Goal: Find specific fact

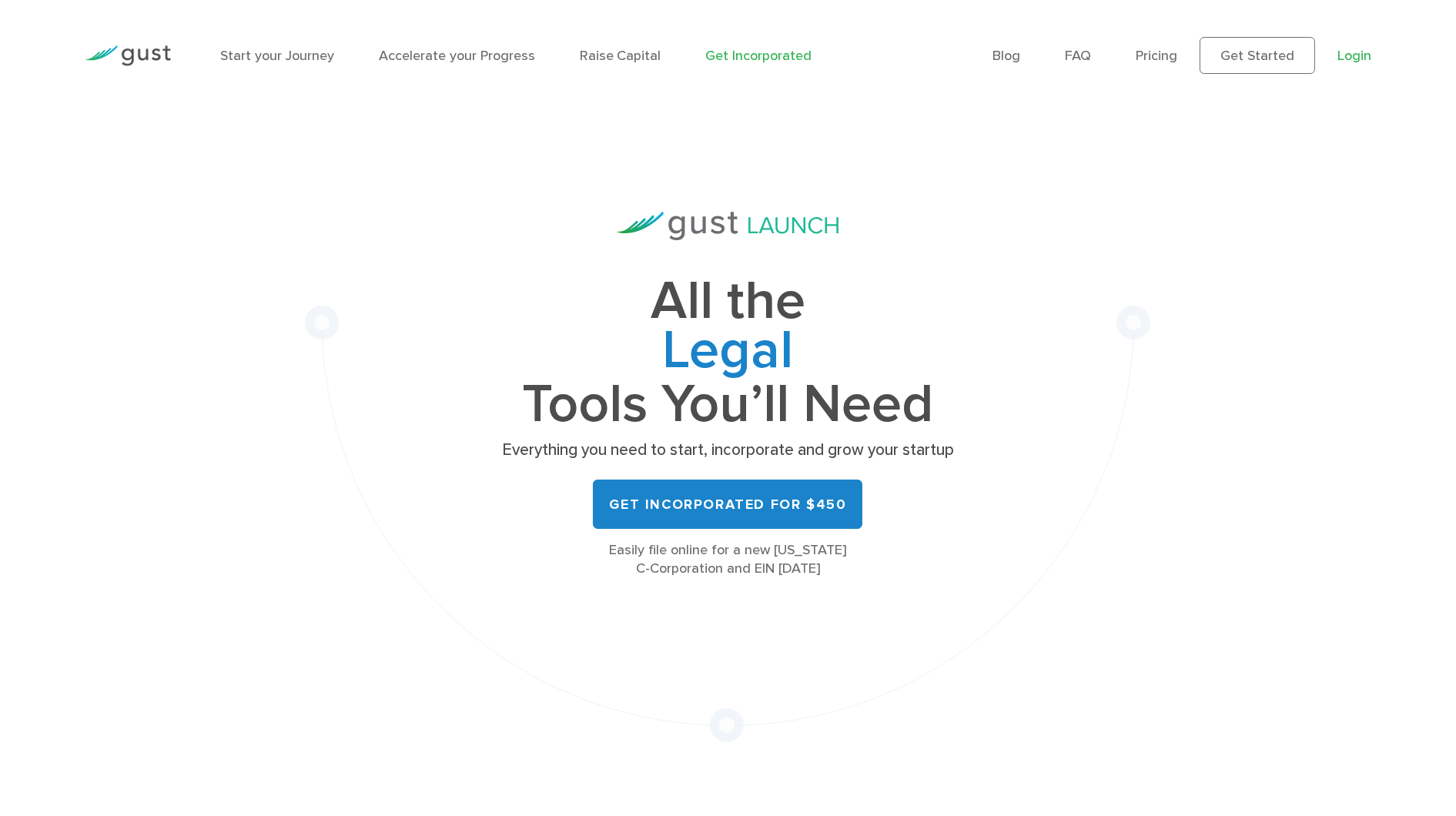
click at [1362, 55] on link "Login" at bounding box center [1354, 56] width 34 height 16
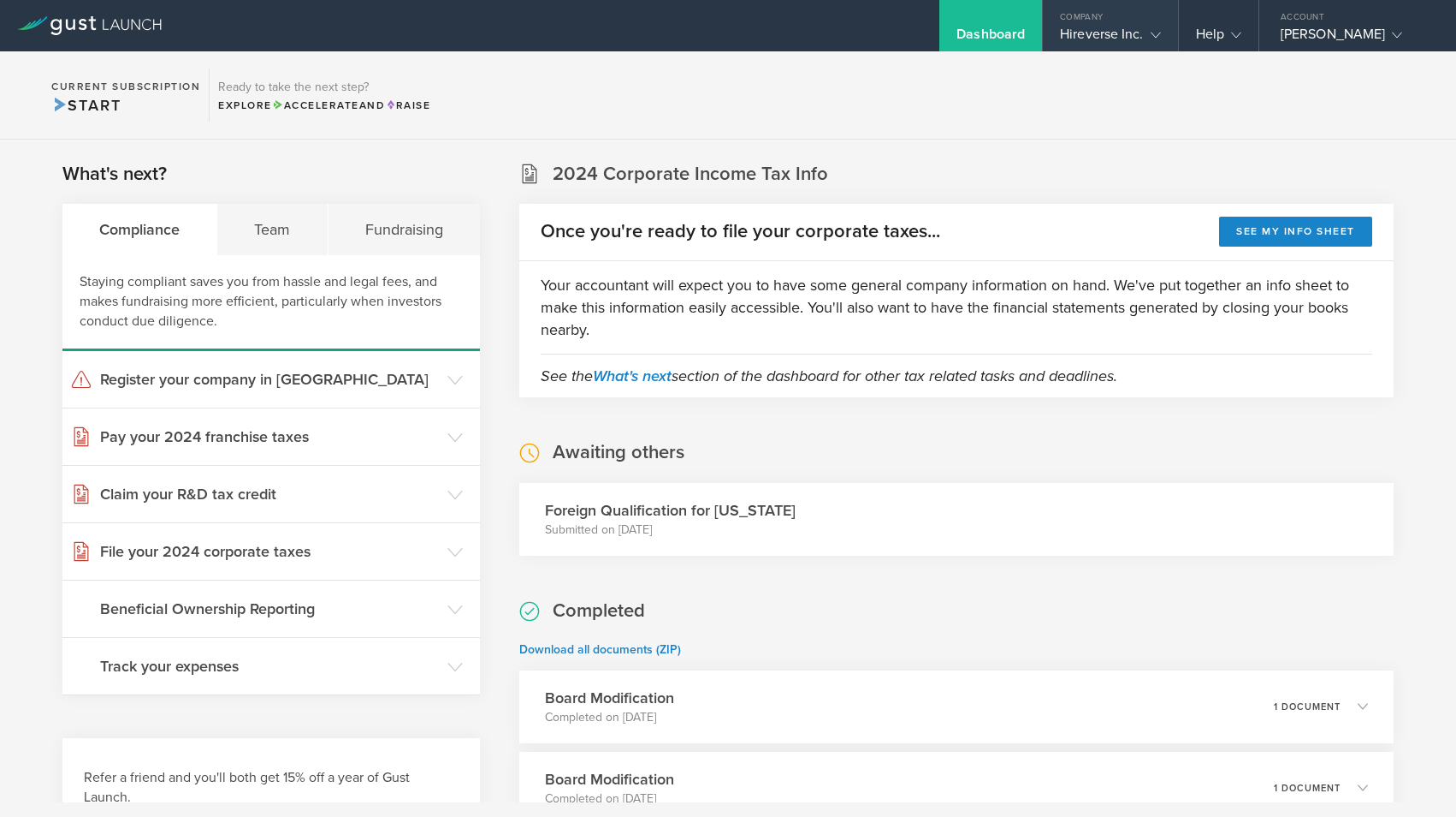
click at [1119, 25] on div "Hireverse Inc." at bounding box center [1110, 38] width 100 height 25
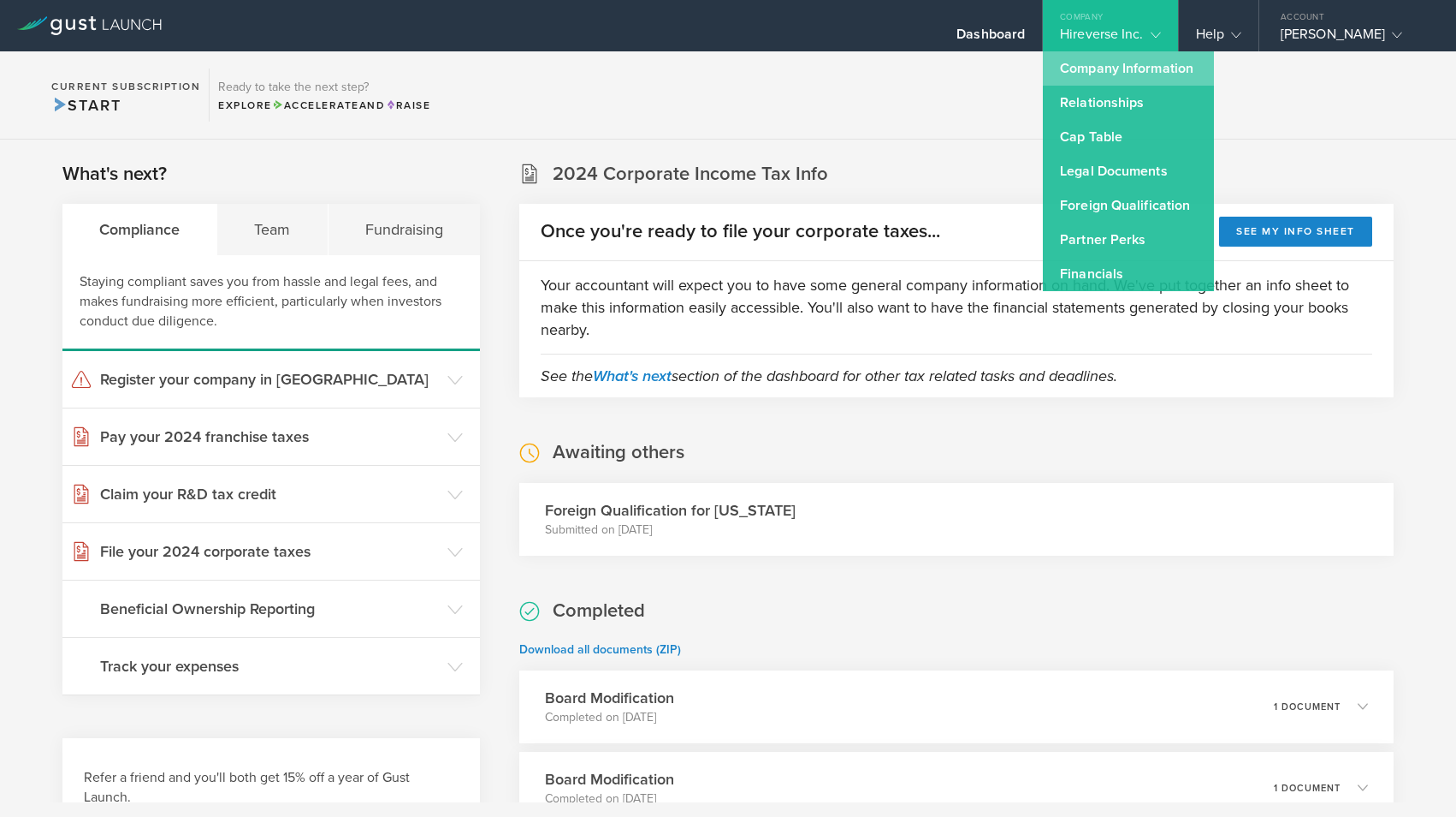
click at [1108, 76] on link "Company Information" at bounding box center [1129, 68] width 171 height 35
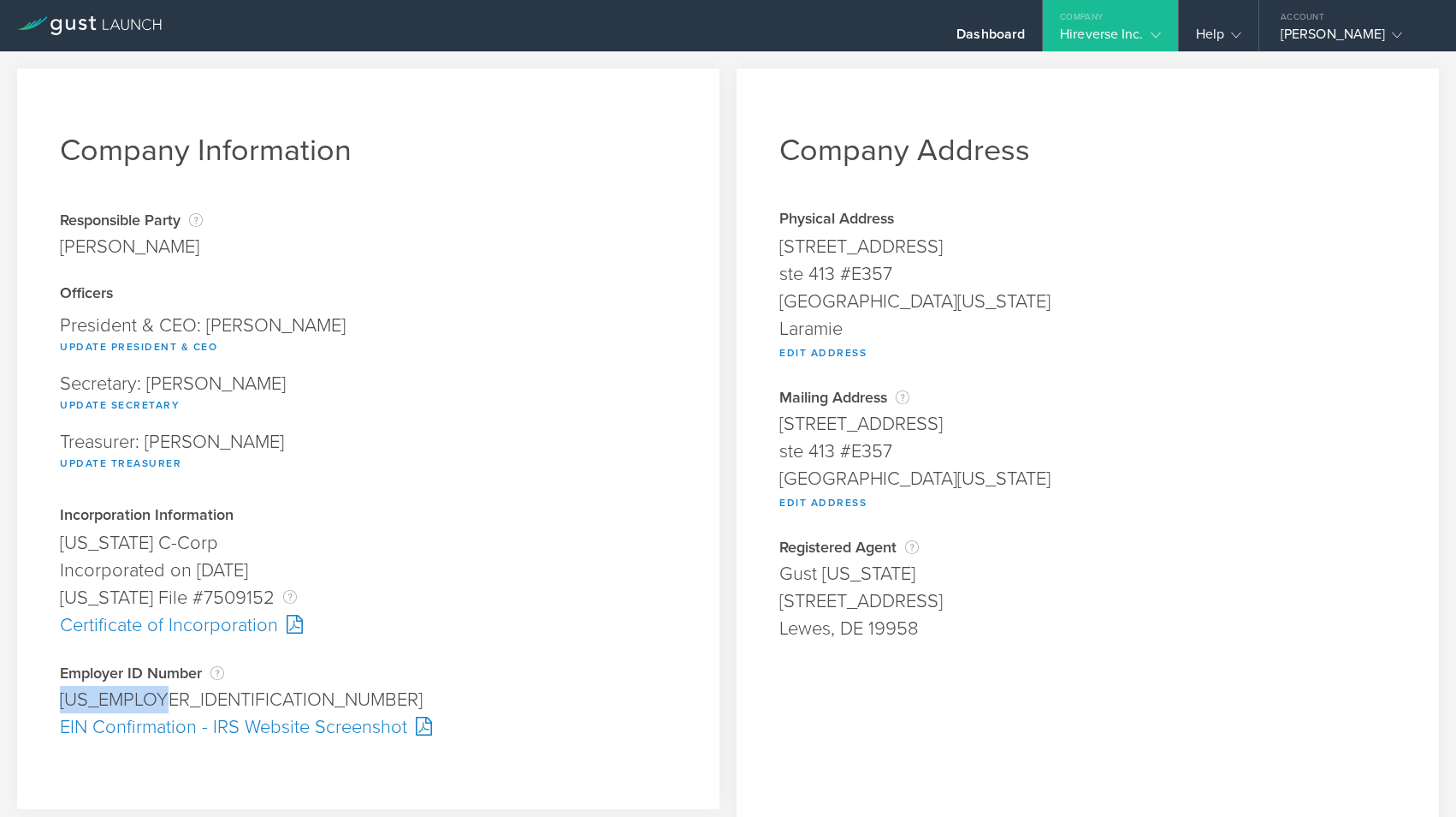
drag, startPoint x: 52, startPoint y: 700, endPoint x: 166, endPoint y: 697, distance: 114.0
click at [166, 700] on div "Company Information Responsible Party The name of the party responsible for fil…" at bounding box center [368, 439] width 702 height 741
copy div "[US_EMPLOYER_IDENTIFICATION_NUMBER]"
